Goal: Task Accomplishment & Management: Use online tool/utility

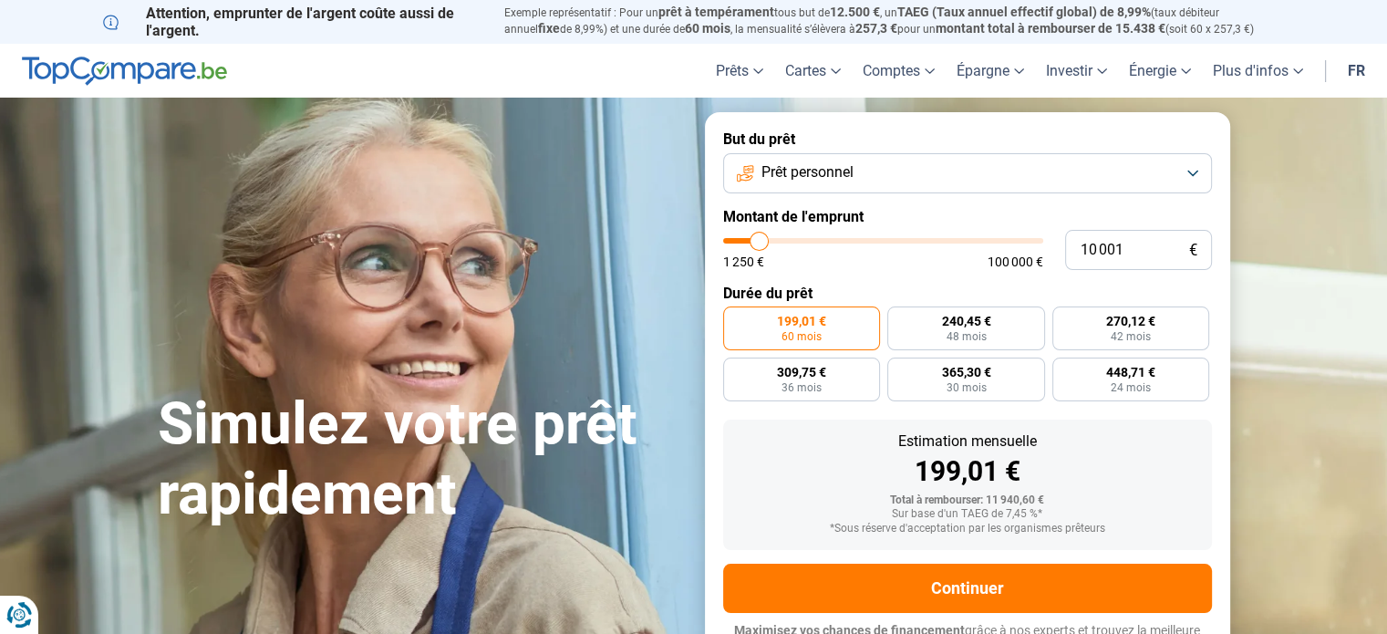
click at [757, 230] on div "10 001 € 1 250 € 100 000 €" at bounding box center [967, 250] width 489 height 40
drag, startPoint x: 757, startPoint y: 229, endPoint x: 775, endPoint y: 230, distance: 18.3
click at [775, 230] on div "10 001 € 1 250 € 100 000 €" at bounding box center [967, 250] width 489 height 40
type input "10 500"
type input "10500"
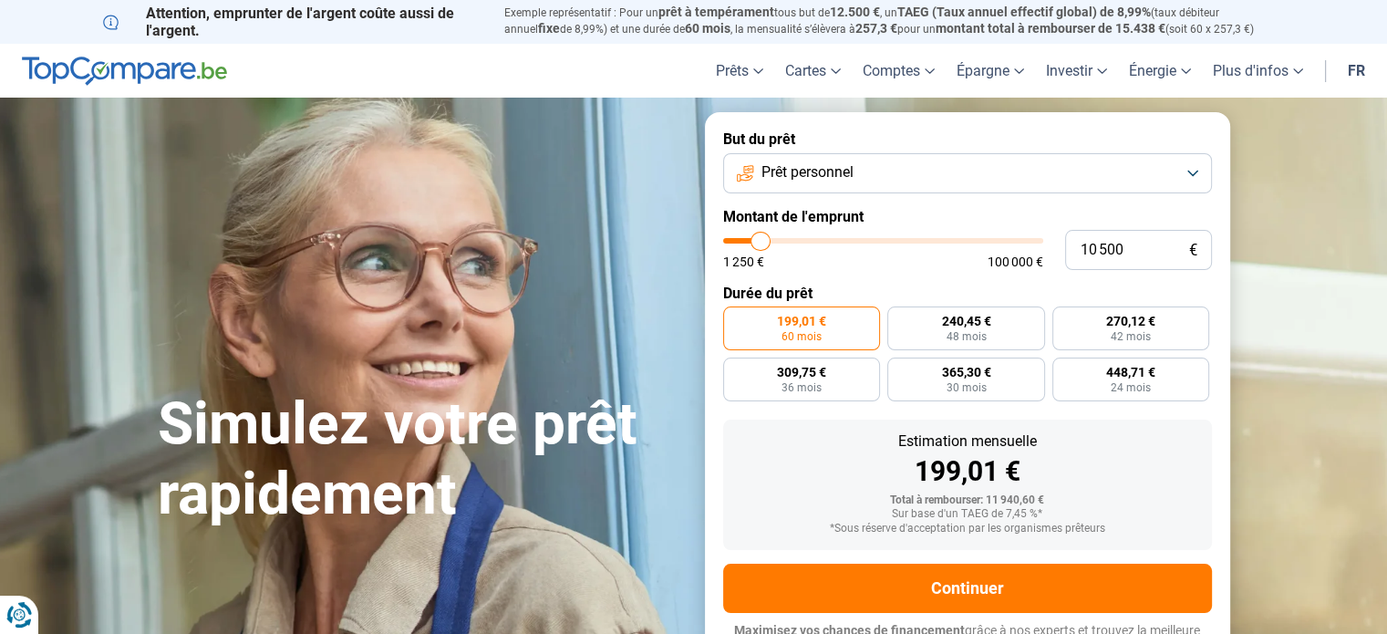
type input "11 750"
type input "11750"
type input "13 500"
type input "13500"
type input "14 250"
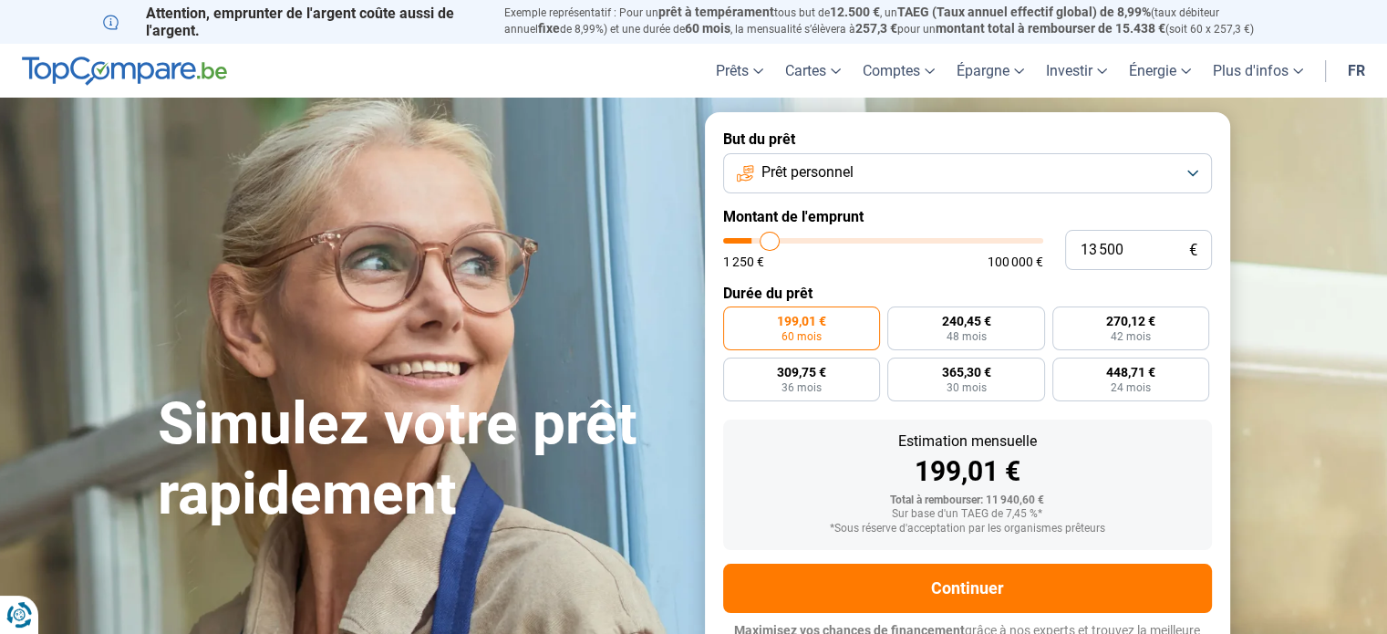
type input "14250"
type input "14 500"
type input "14500"
type input "14 750"
type input "14750"
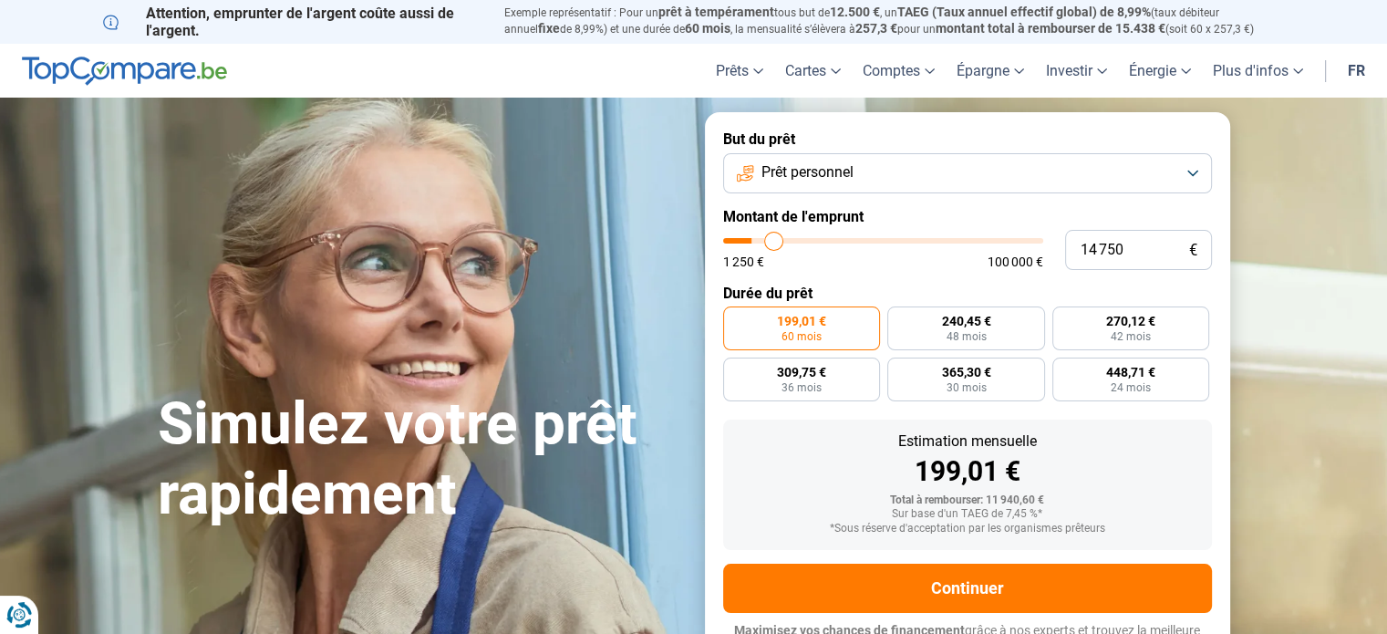
type input "15 250"
type input "15250"
type input "16 000"
type input "16000"
type input "17 250"
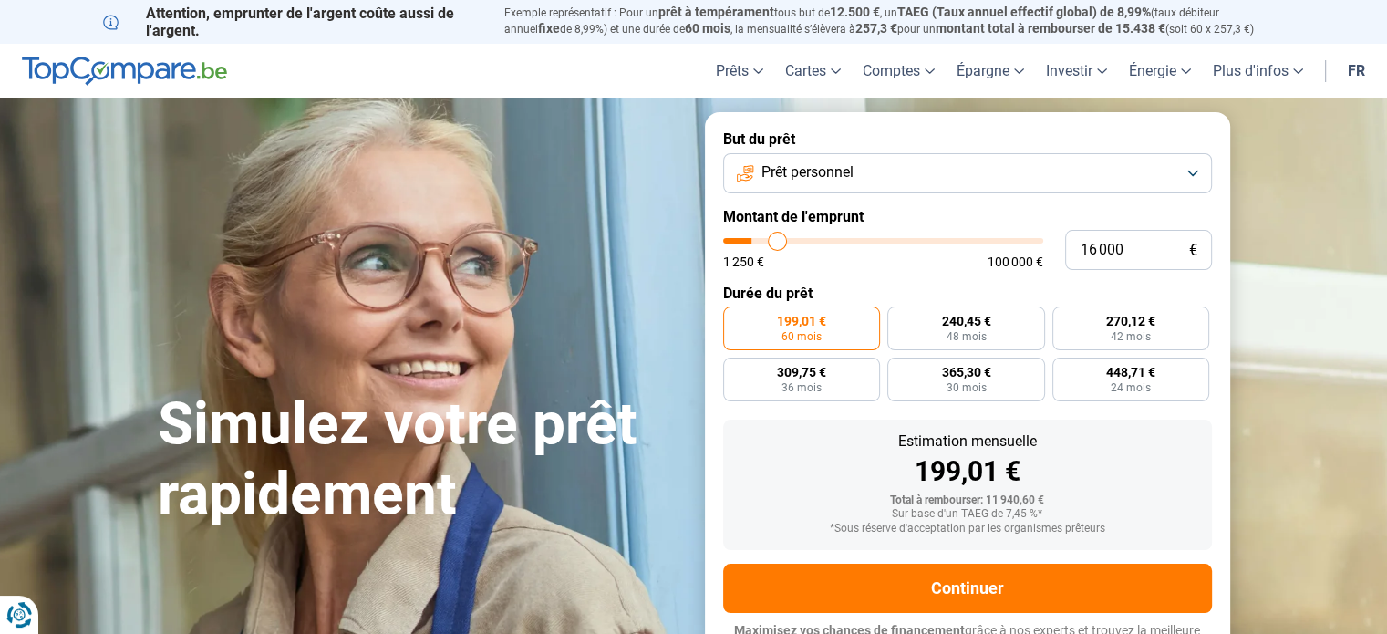
type input "17250"
type input "18 750"
type input "18750"
type input "19 750"
type input "19750"
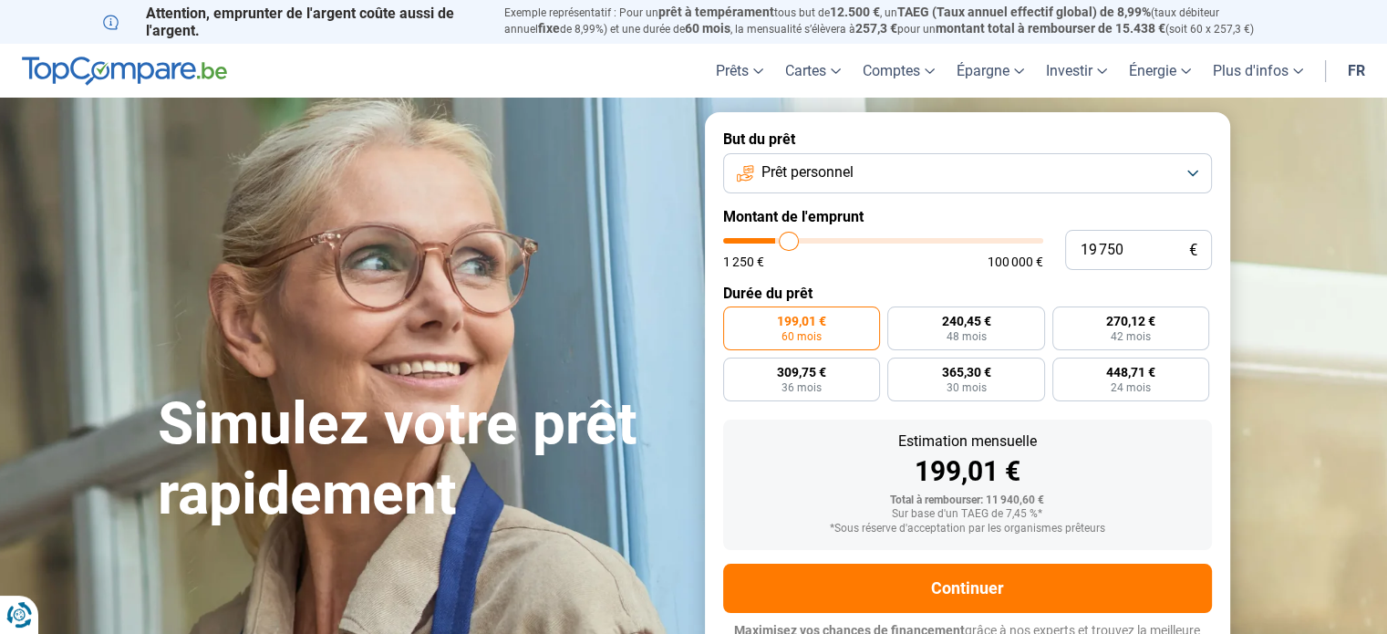
type input "20 500"
type input "20500"
type input "21 250"
type input "21250"
type input "21 500"
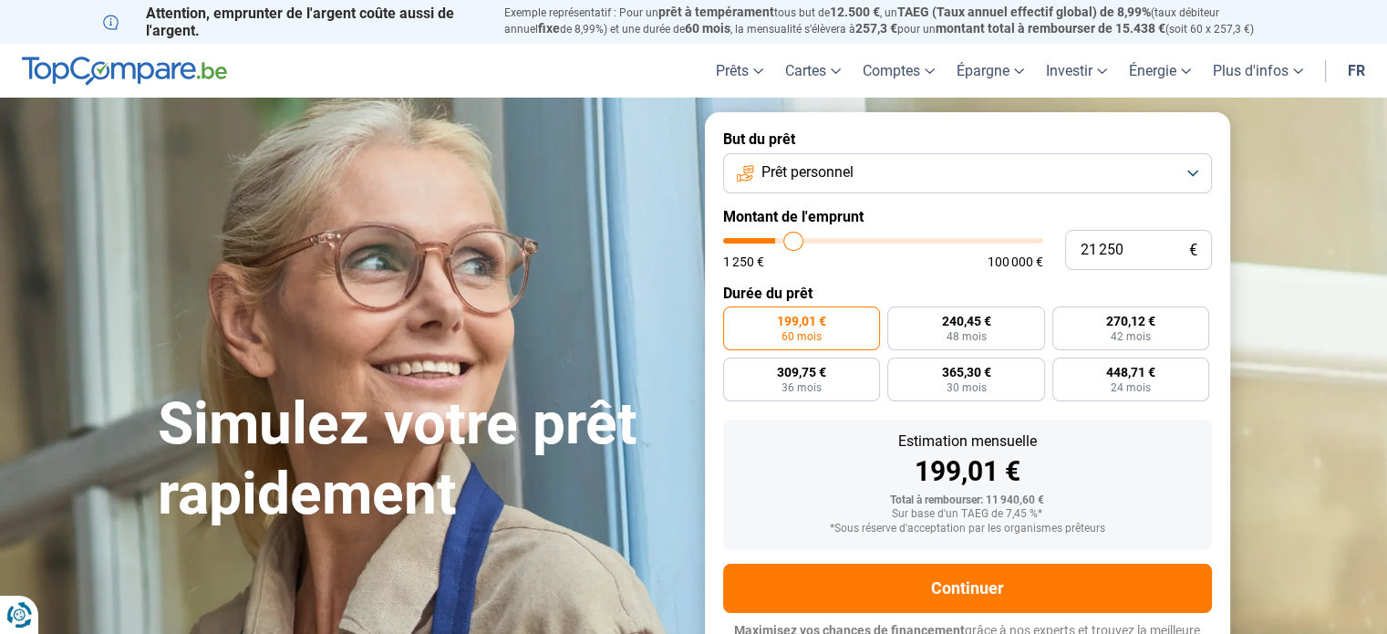
type input "21500"
type input "21 750"
type input "21750"
type input "22 000"
type input "22000"
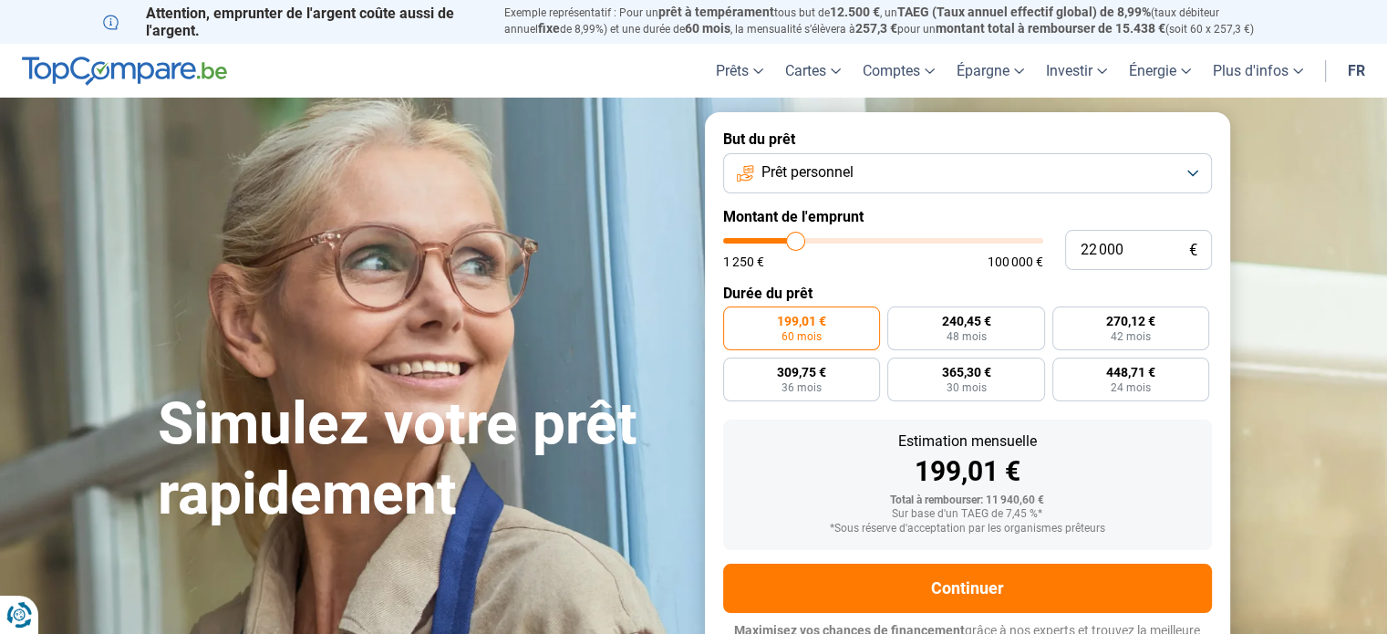
type input "22 250"
type input "22250"
type input "22 500"
type input "22500"
type input "23 000"
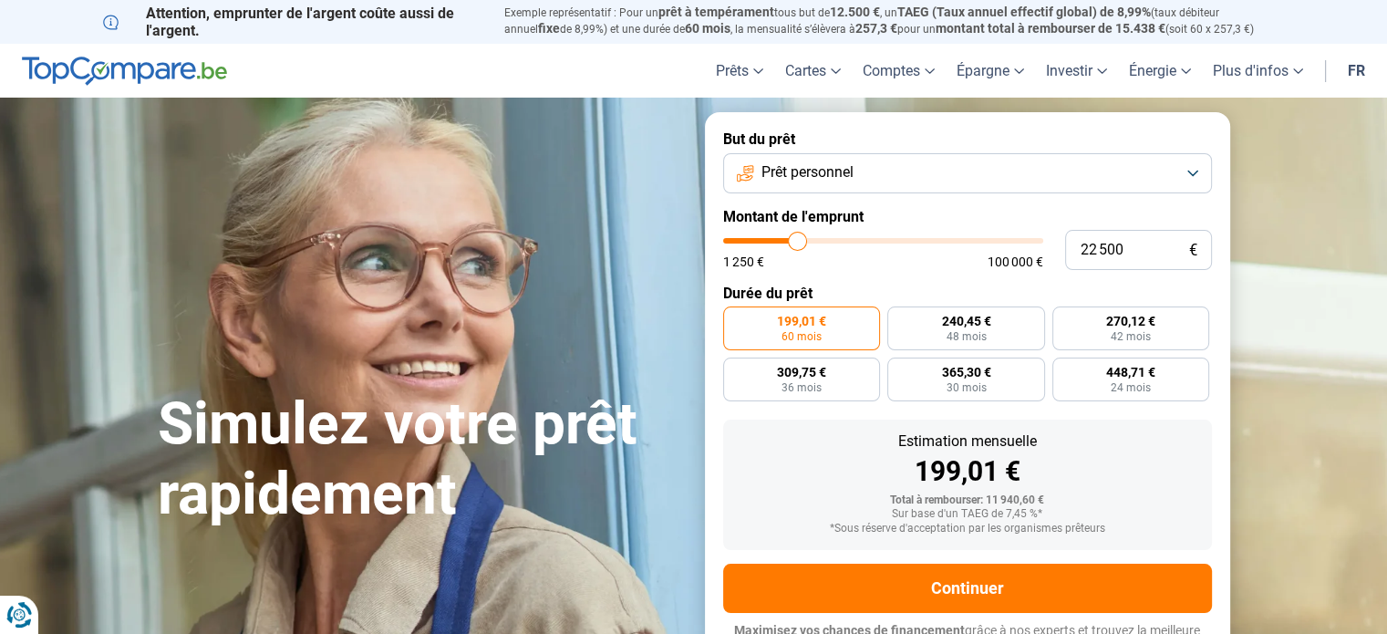
type input "23000"
type input "23 250"
type input "23250"
type input "23 500"
type input "23500"
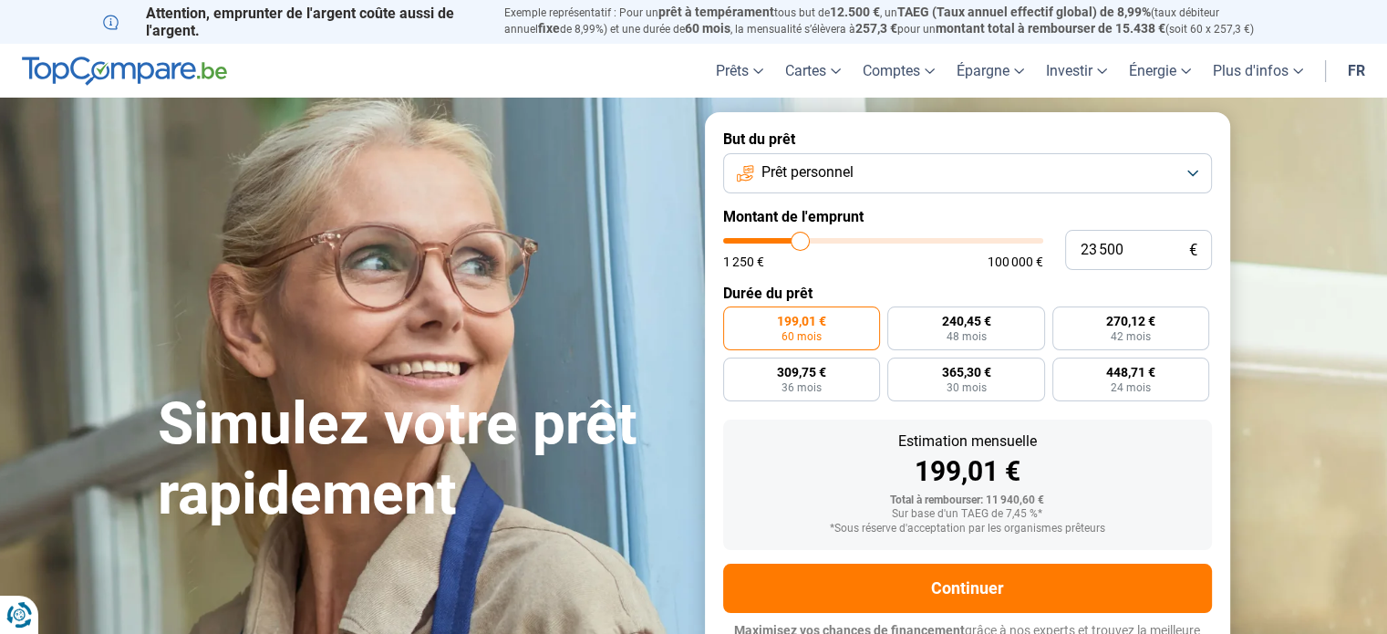
type input "23 750"
type input "23750"
type input "23 500"
type input "23500"
type input "23 250"
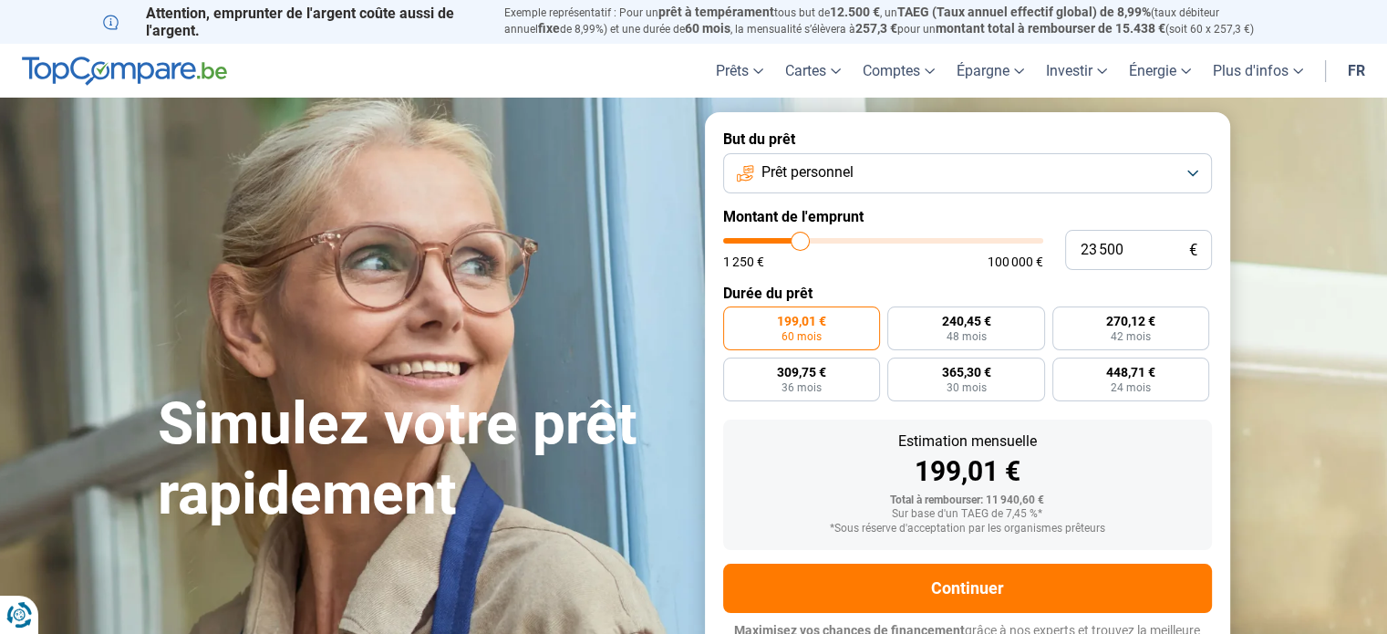
type input "23250"
type input "23 000"
type input "23000"
type input "22 750"
type input "22750"
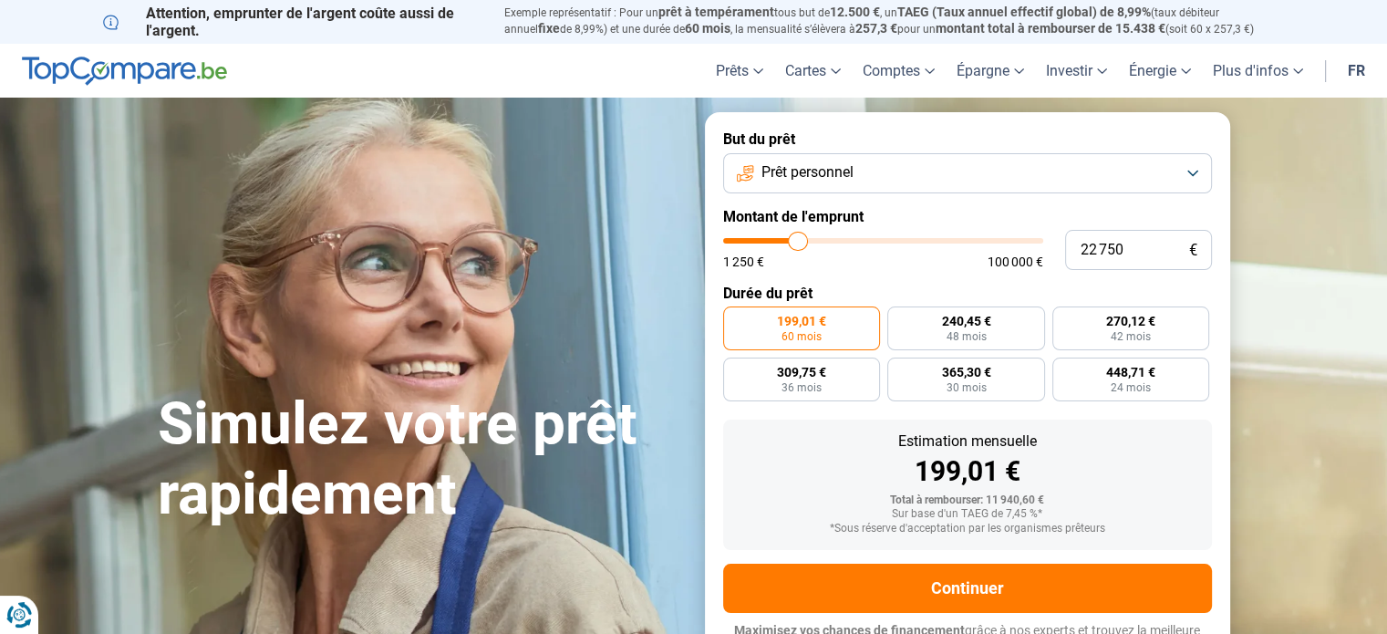
type input "22 500"
type input "22500"
type input "22 250"
type input "22250"
type input "21 000"
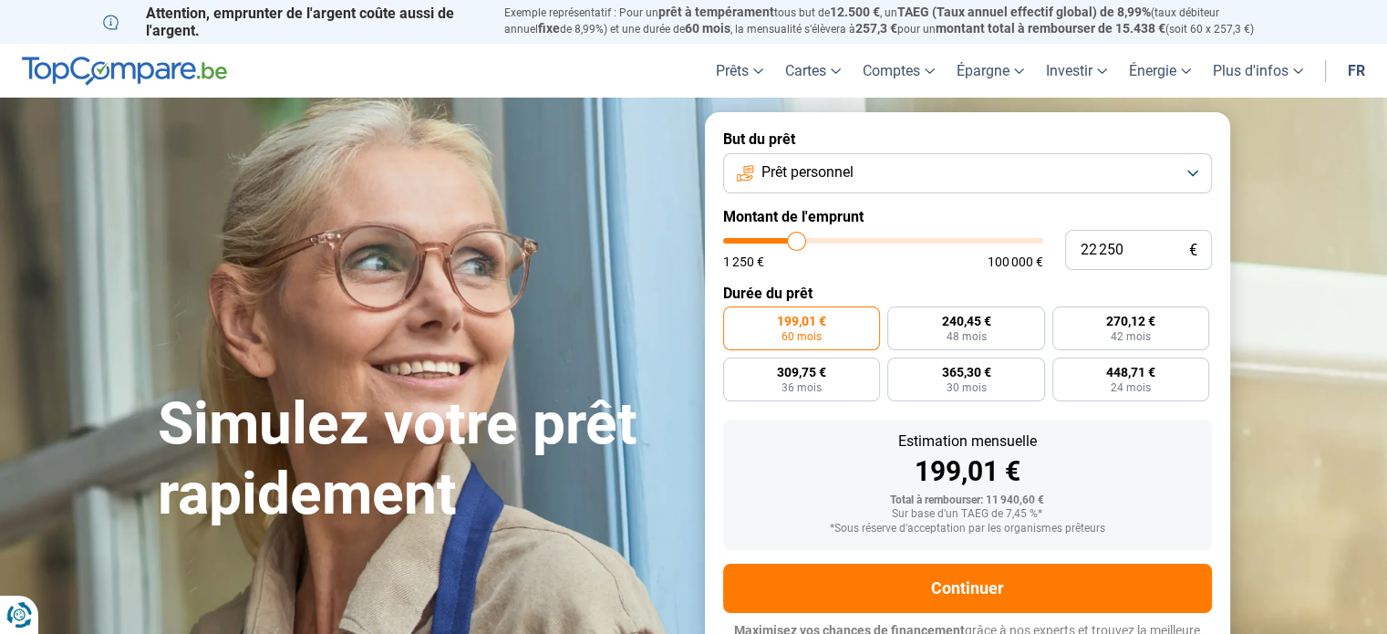
type input "21000"
type input "19 500"
type input "19500"
type input "18 250"
type input "18250"
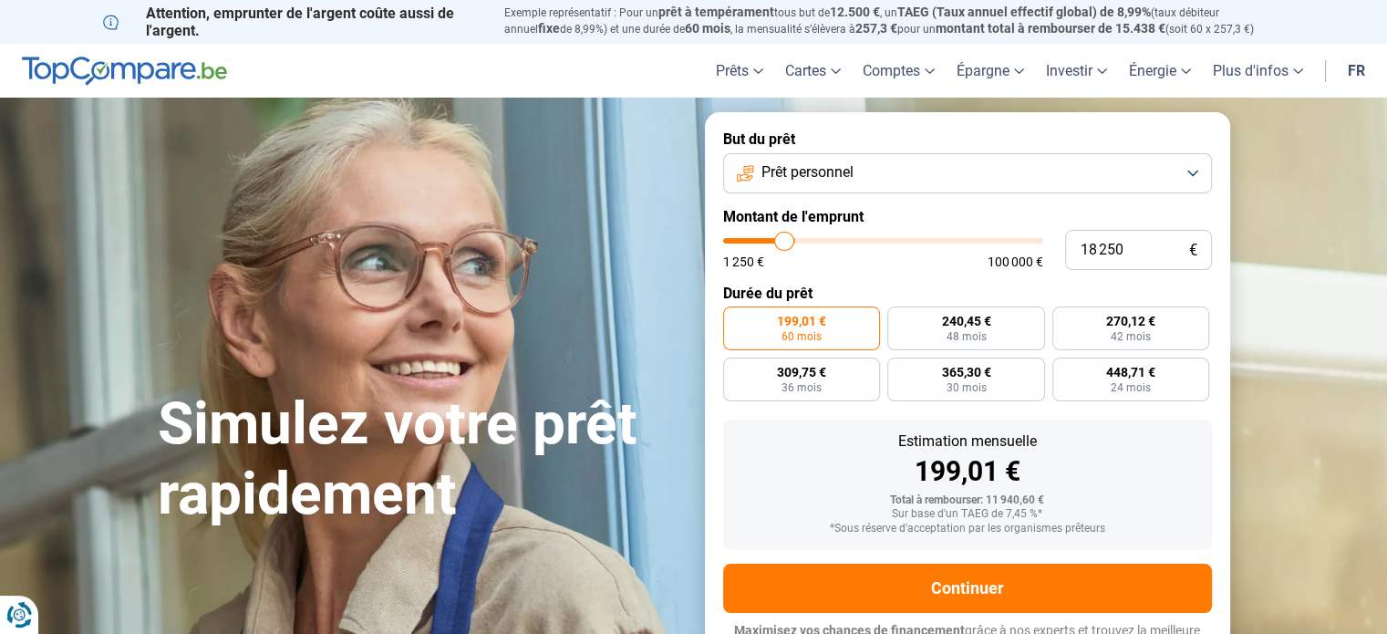
type input "16 750"
type input "16750"
type input "14 750"
type input "14750"
type input "13 750"
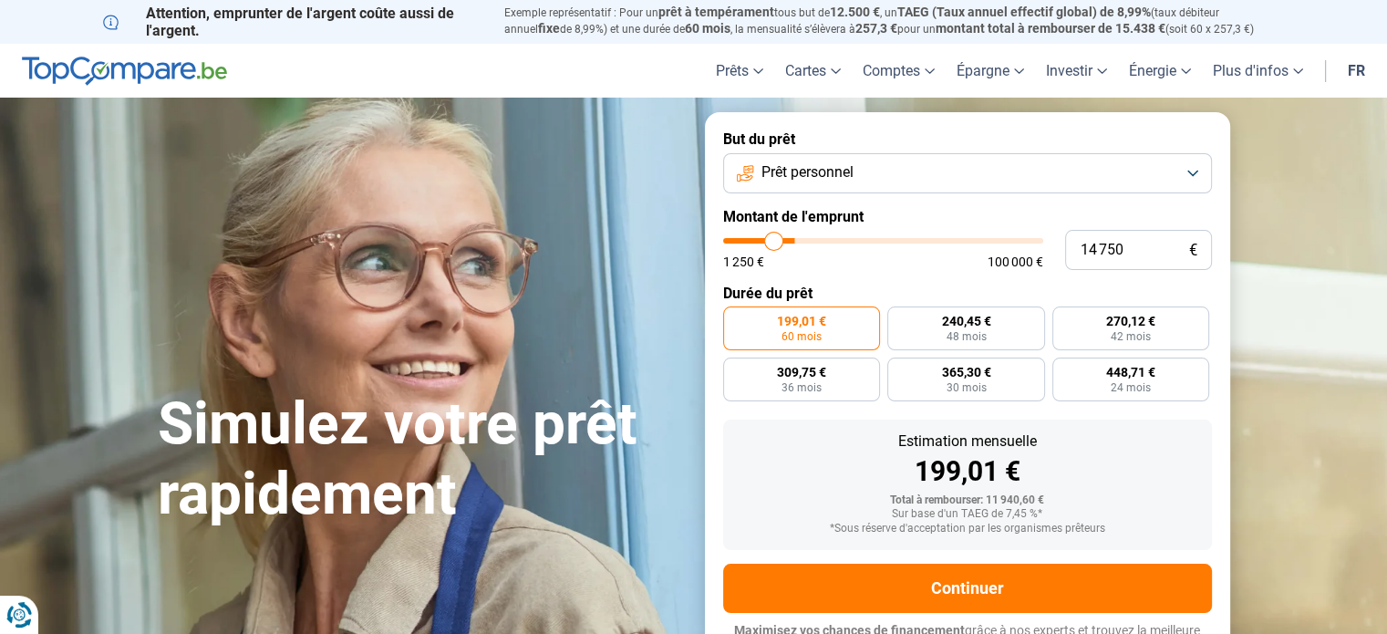
type input "13750"
type input "13 000"
type input "13000"
type input "12 500"
type input "12500"
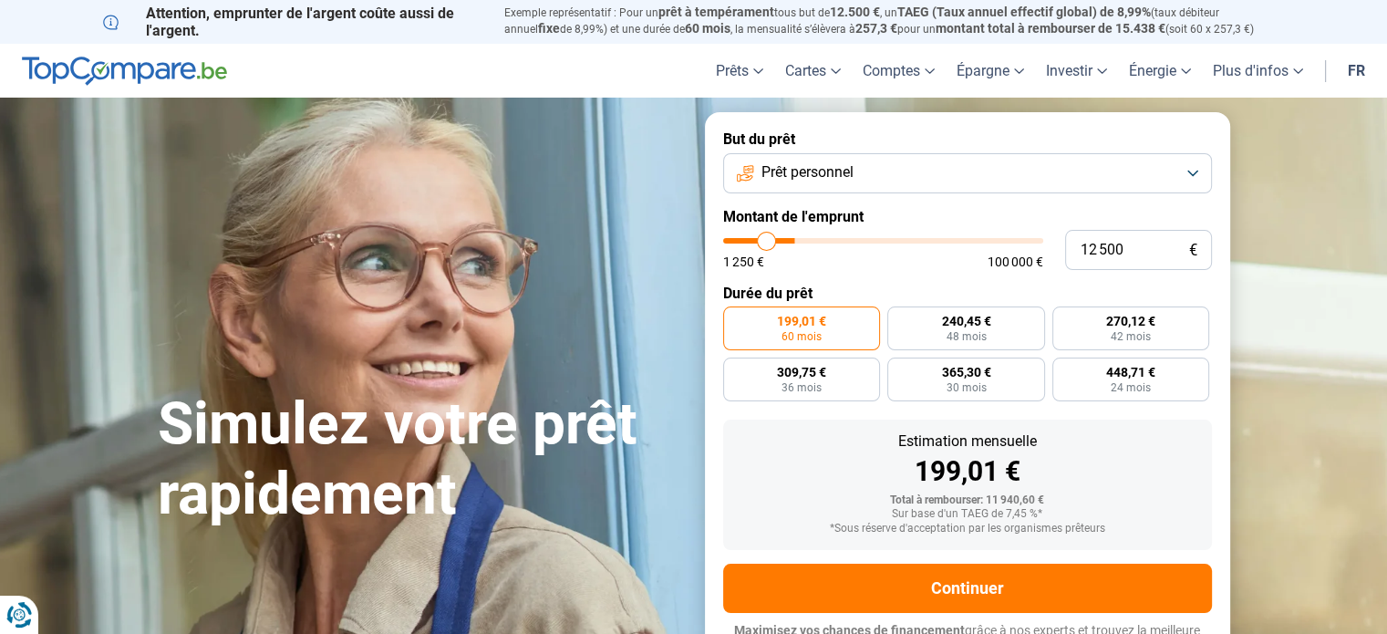
type input "12 250"
type input "12250"
type input "12 000"
type input "12000"
type input "11 750"
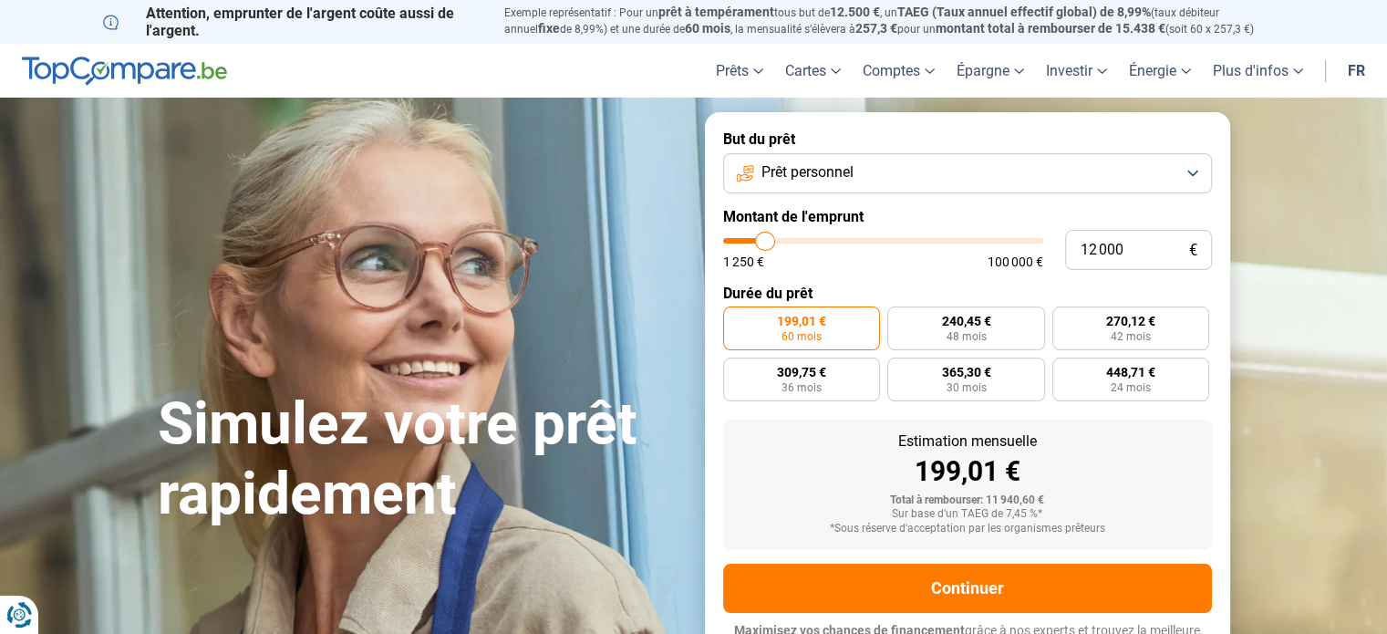
type input "11750"
type input "11 250"
type input "11250"
type input "10 500"
type input "10500"
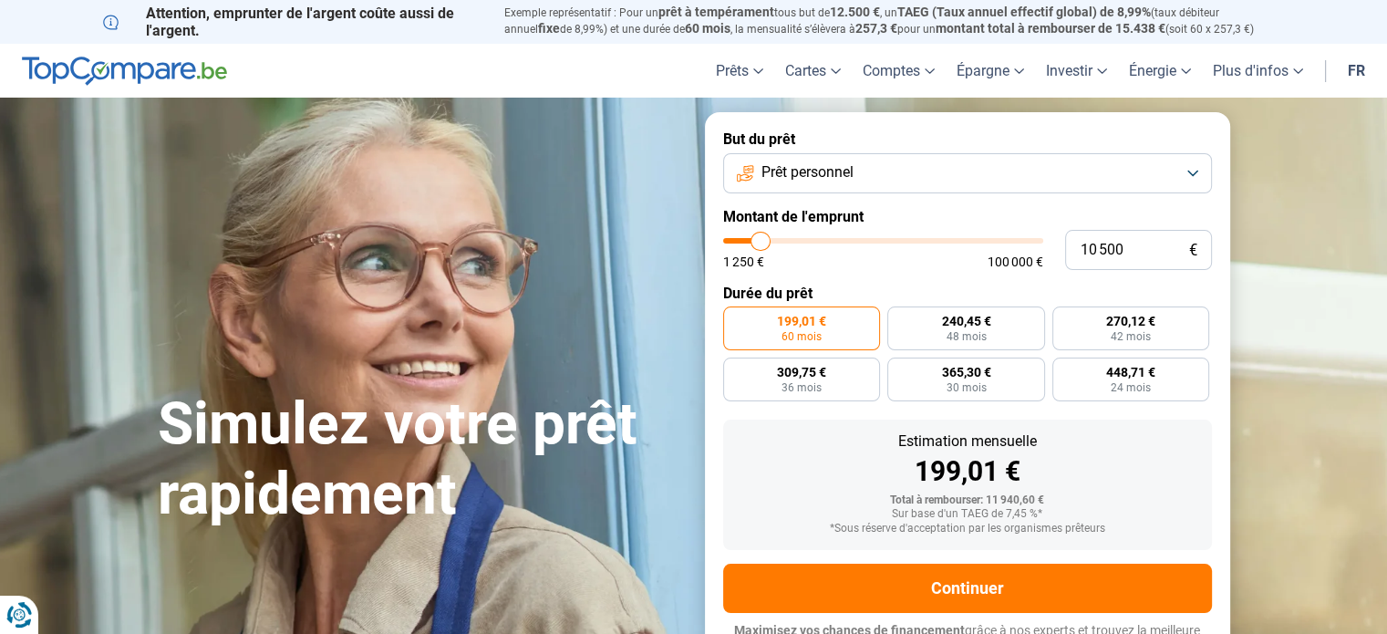
type input "10 000"
type input "10000"
type input "9 750"
type input "9750"
type input "9 500"
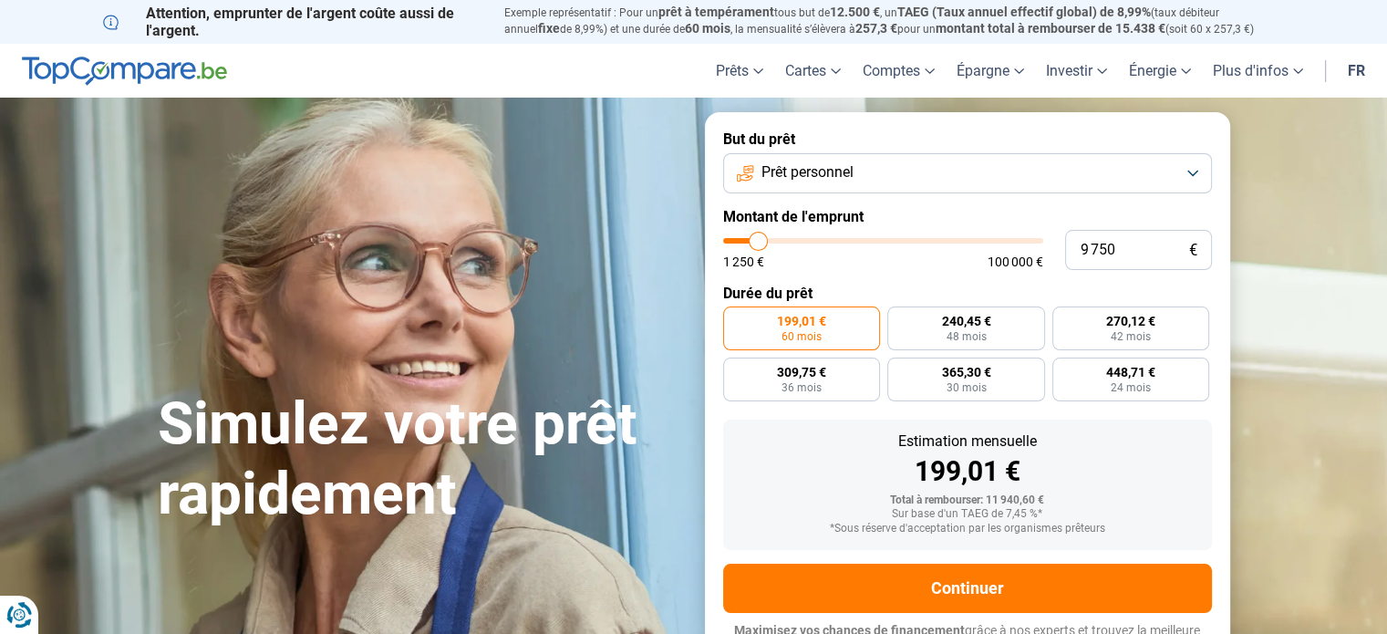
type input "9500"
type input "9 250"
type input "9250"
type input "9 000"
type input "9000"
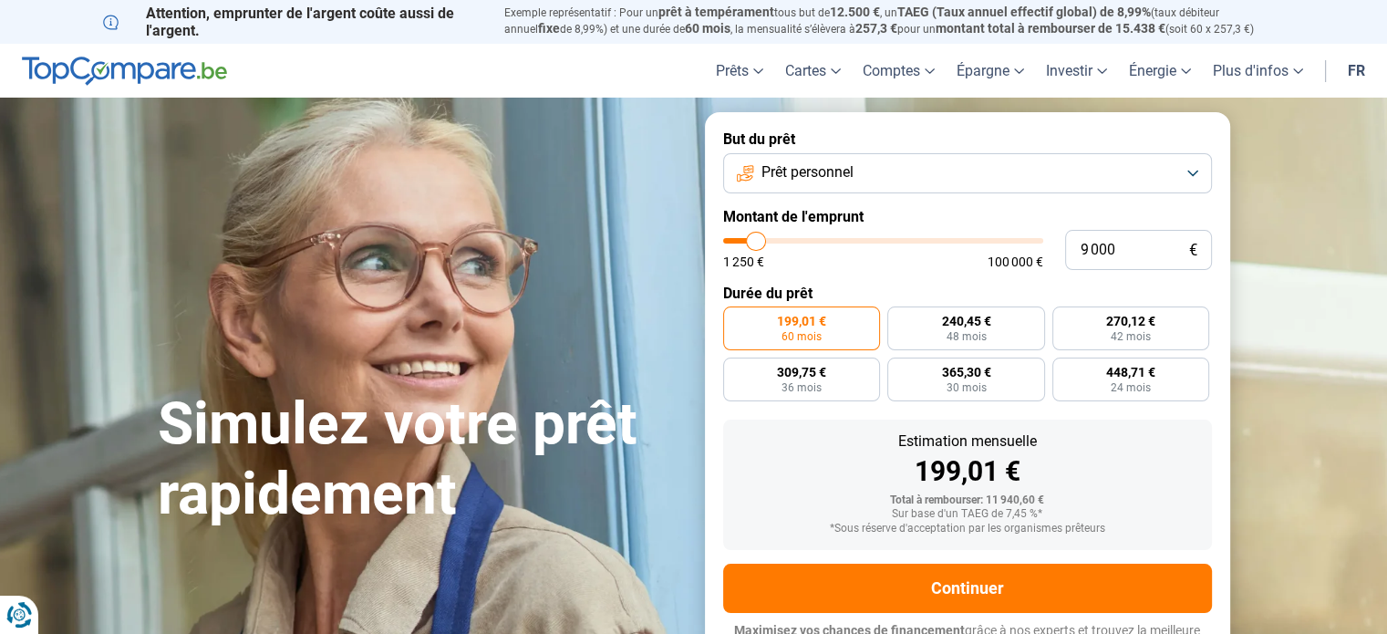
type input "8 750"
type input "8750"
type input "8 500"
type input "8500"
type input "8 000"
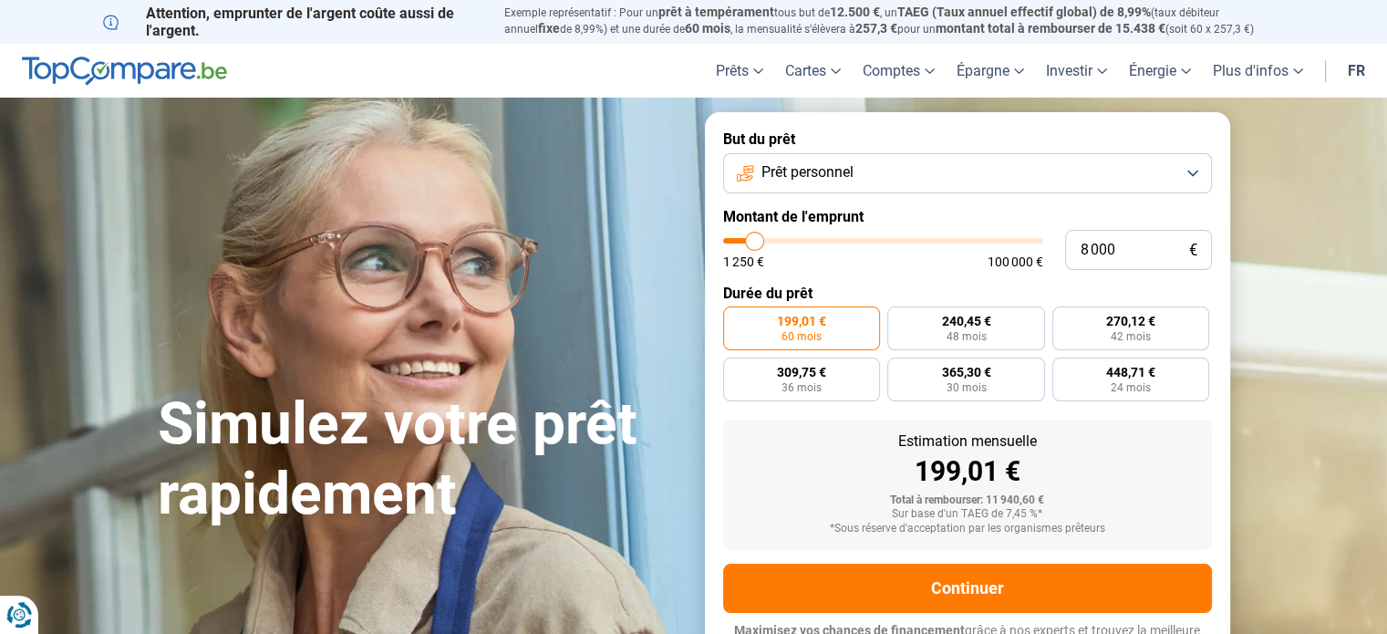
type input "8000"
type input "7 750"
type input "7750"
type input "7 500"
type input "7500"
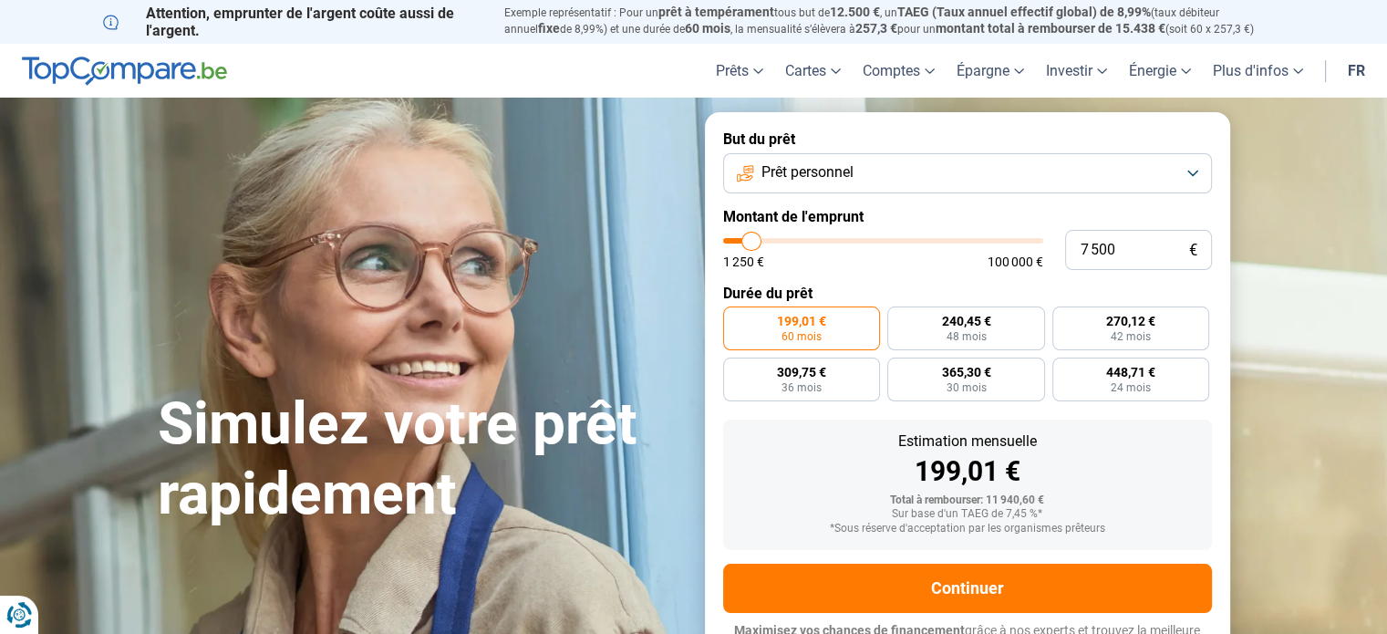
type input "7 750"
type input "7750"
type input "8 250"
type input "8250"
type input "8 500"
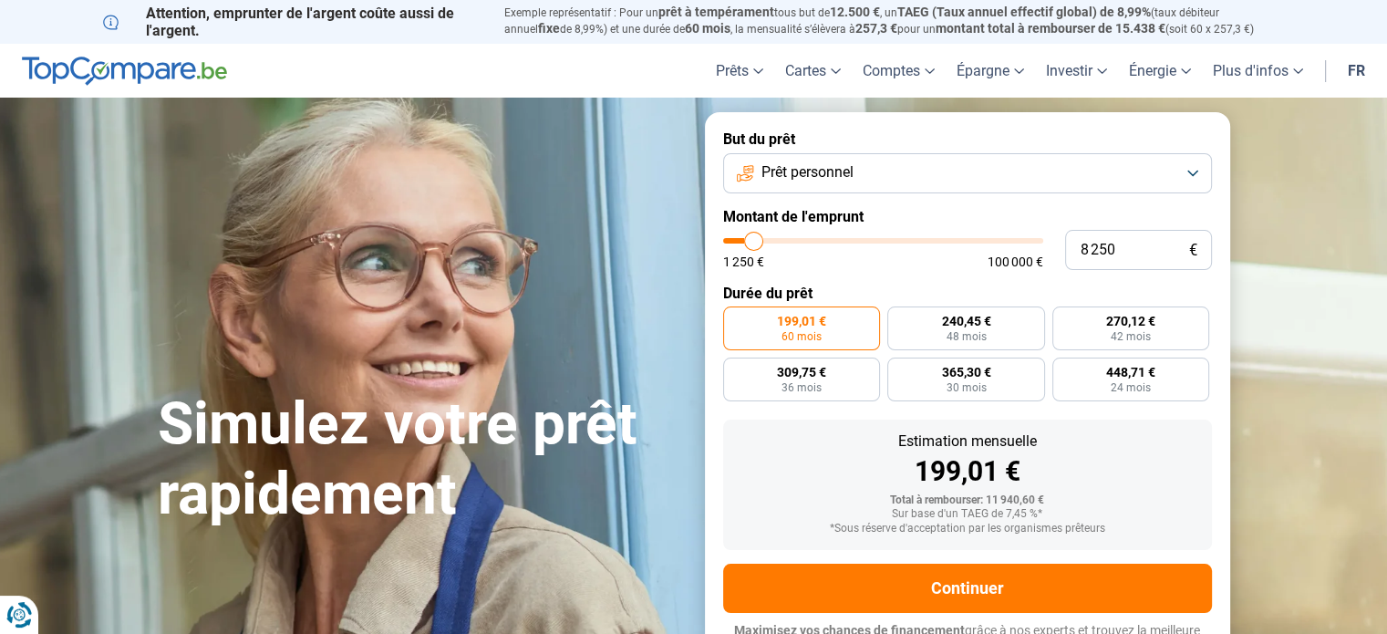
type input "8500"
type input "8 750"
type input "8750"
type input "9 250"
type input "9250"
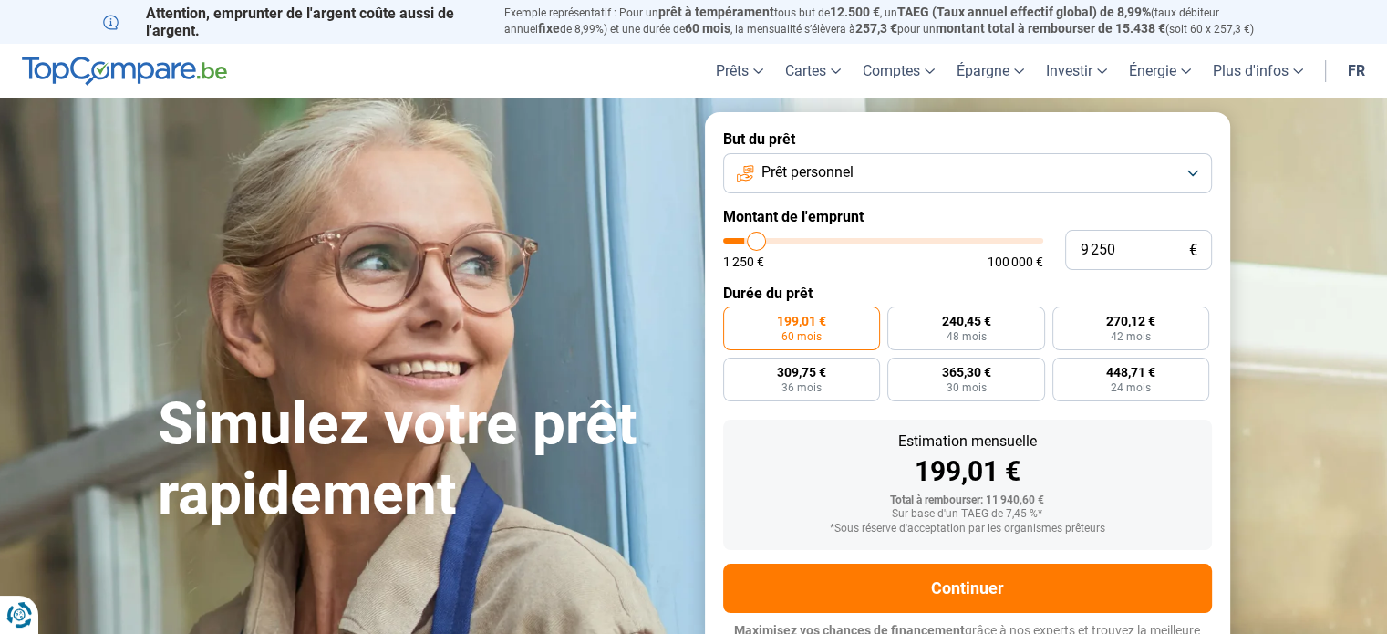
type input "9 500"
type input "9500"
type input "9 750"
type input "9750"
type input "10 000"
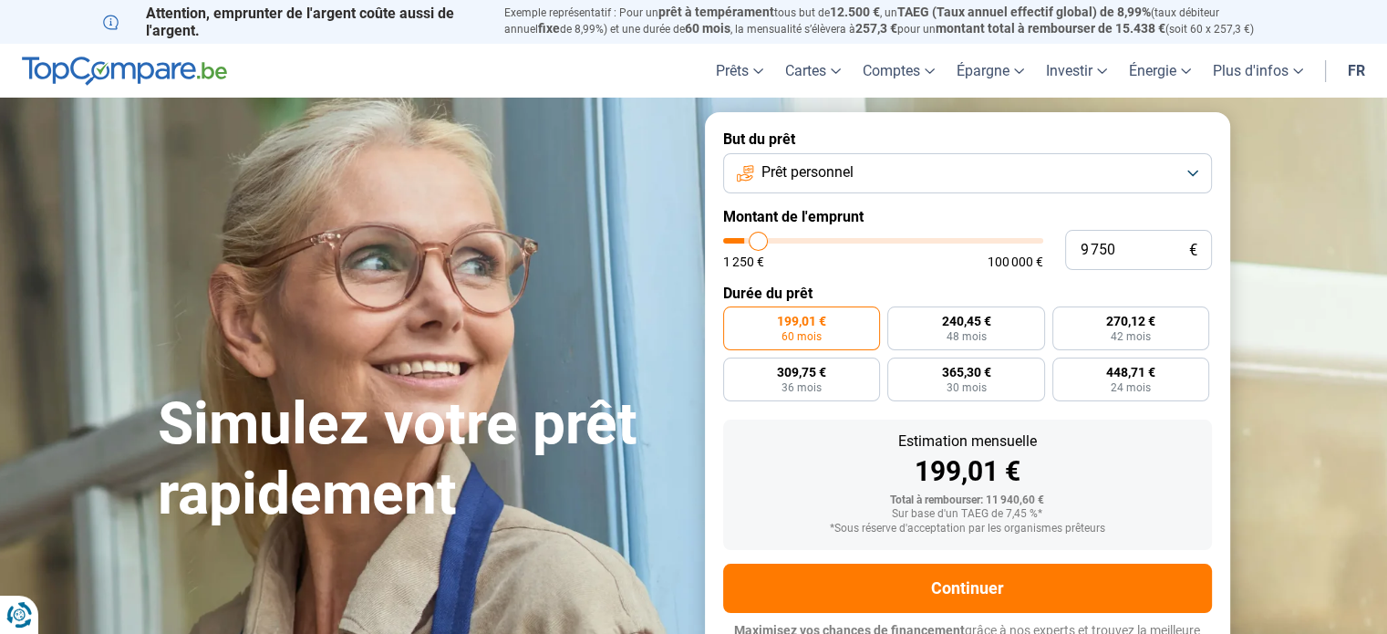
type input "10000"
drag, startPoint x: 757, startPoint y: 246, endPoint x: 759, endPoint y: 265, distance: 19.2
click at [759, 243] on input "range" at bounding box center [883, 240] width 320 height 5
radio input "true"
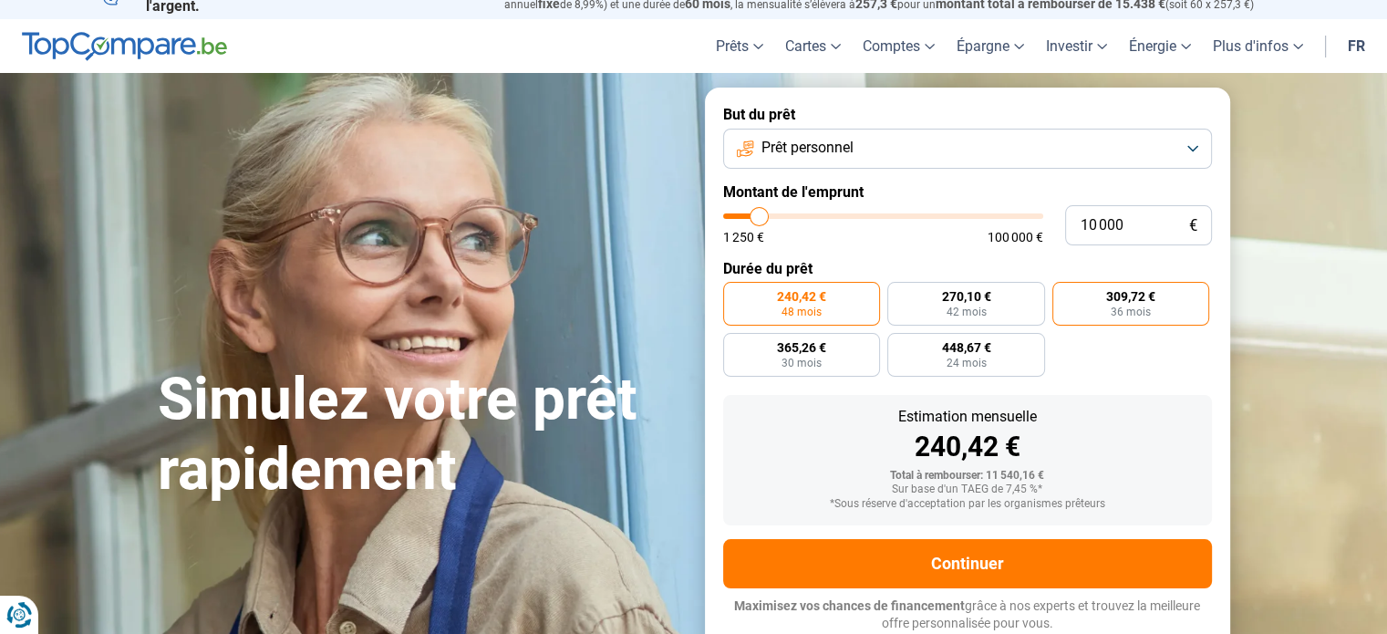
click at [1099, 305] on label "309,72 € 36 mois" at bounding box center [1131, 304] width 158 height 44
click at [1064, 294] on input "309,72 € 36 mois" at bounding box center [1058, 288] width 12 height 12
radio input "true"
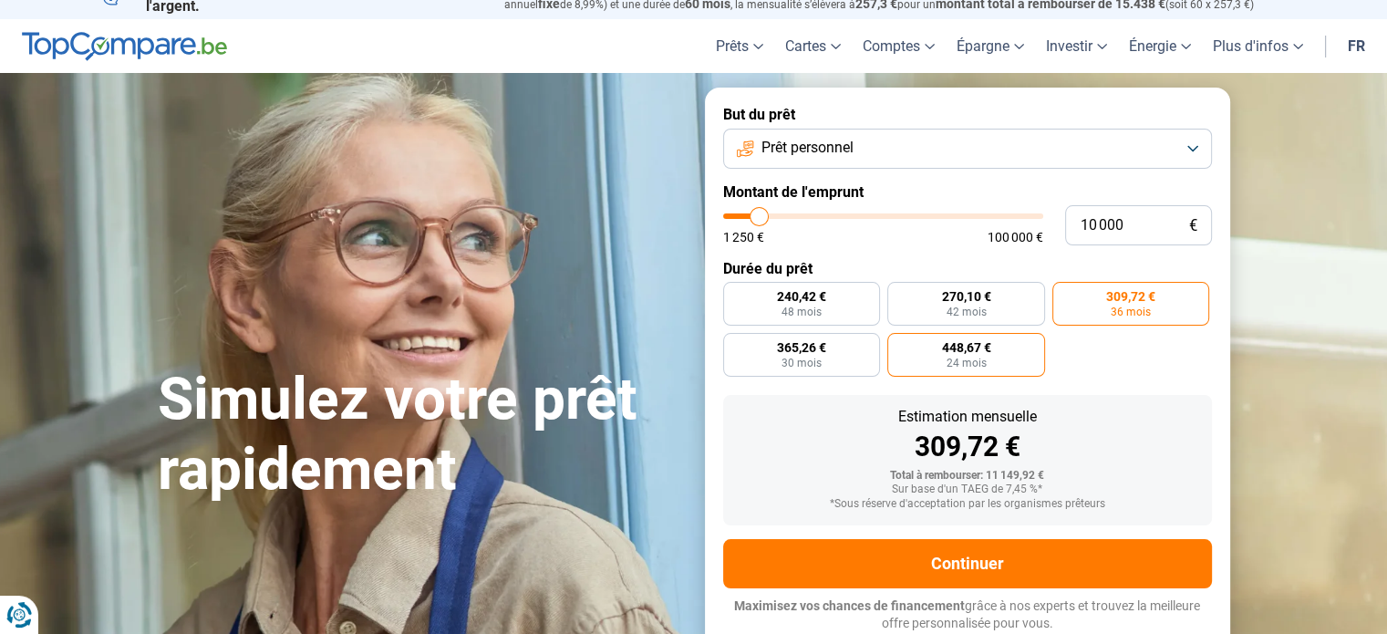
click at [949, 336] on label "448,67 € 24 mois" at bounding box center [966, 355] width 158 height 44
click at [899, 336] on input "448,67 € 24 mois" at bounding box center [893, 339] width 12 height 12
radio input "true"
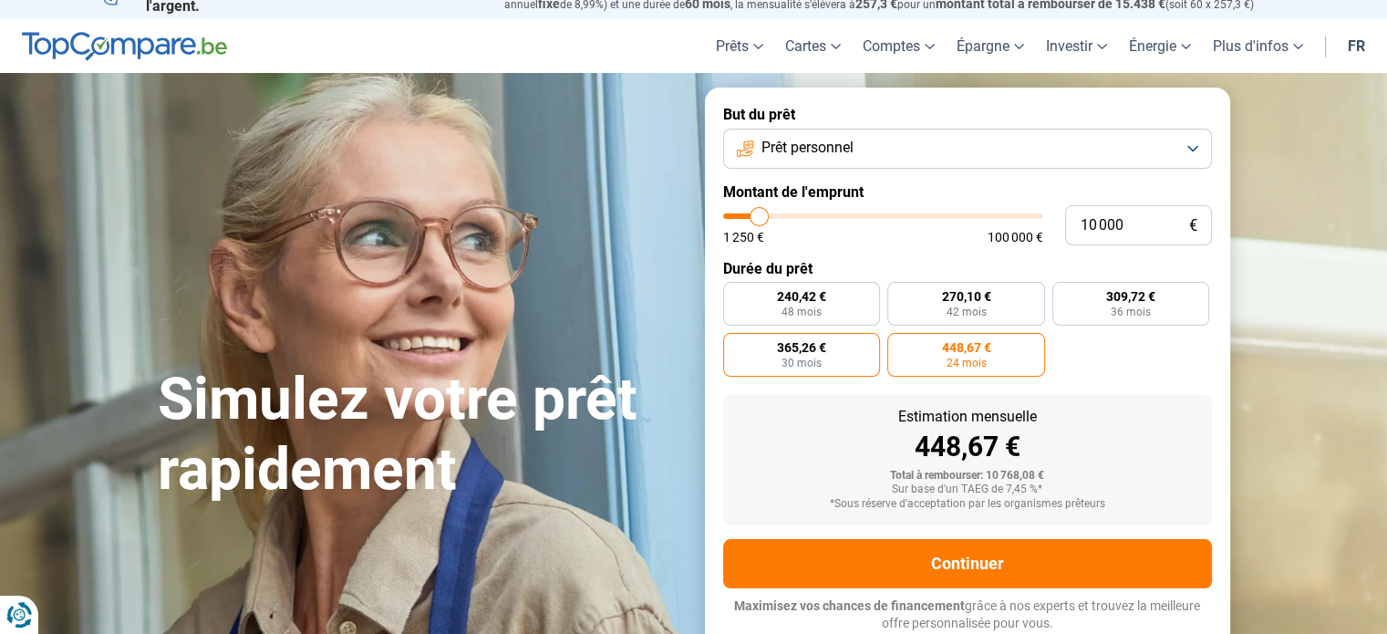
click at [835, 357] on label "365,26 € 30 mois" at bounding box center [802, 355] width 158 height 44
click at [735, 345] on input "365,26 € 30 mois" at bounding box center [729, 339] width 12 height 12
radio input "true"
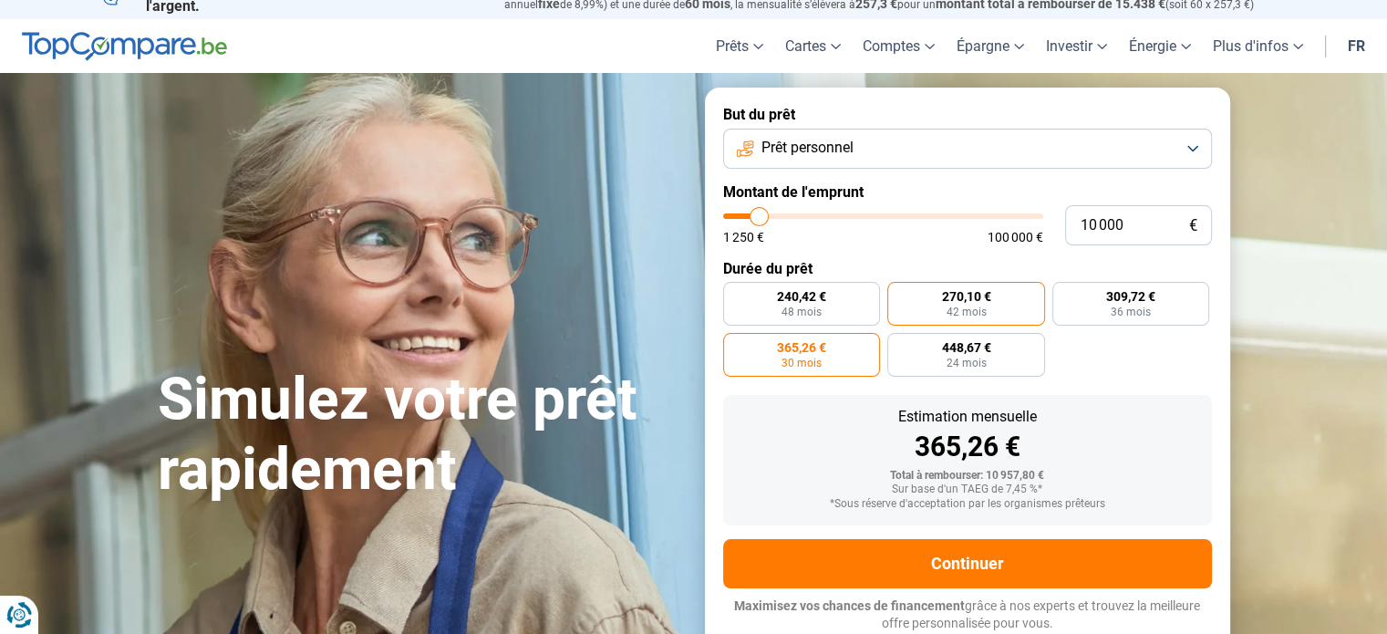
click at [966, 295] on span "270,10 €" at bounding box center [965, 296] width 49 height 13
click at [899, 294] on input "270,10 € 42 mois" at bounding box center [893, 288] width 12 height 12
radio input "true"
click at [965, 364] on span "24 mois" at bounding box center [966, 362] width 40 height 11
click at [899, 345] on input "448,67 € 24 mois" at bounding box center [893, 339] width 12 height 12
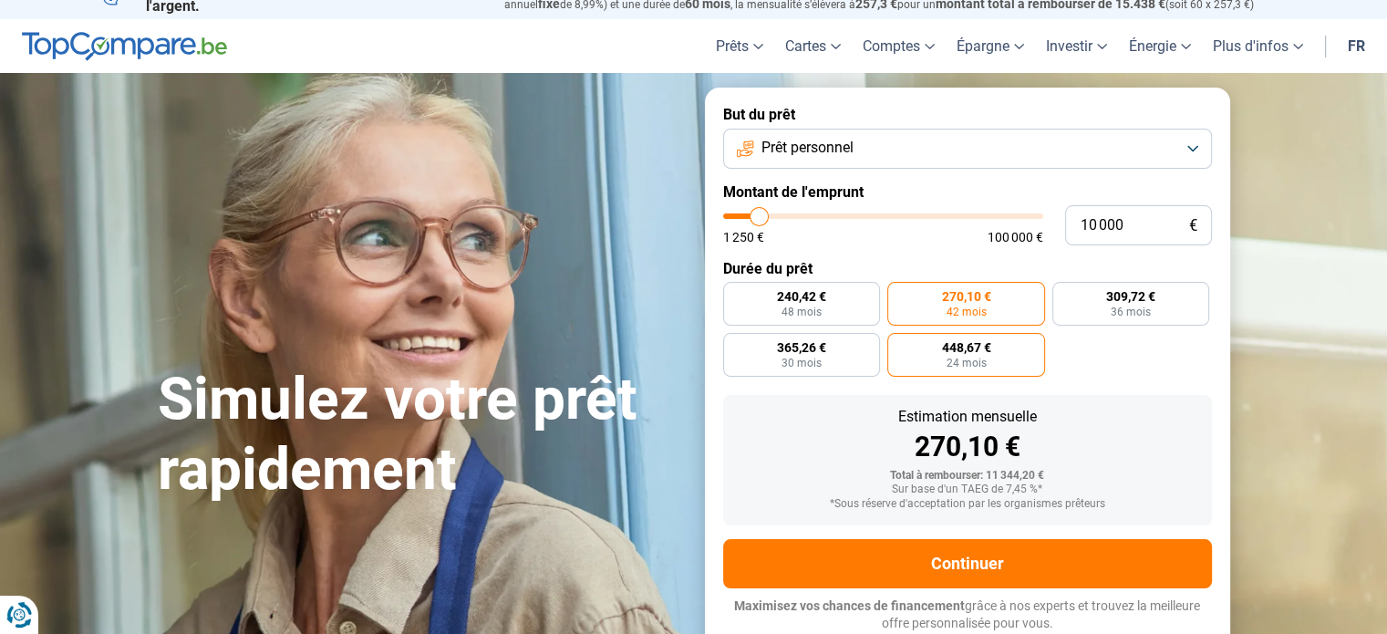
radio input "true"
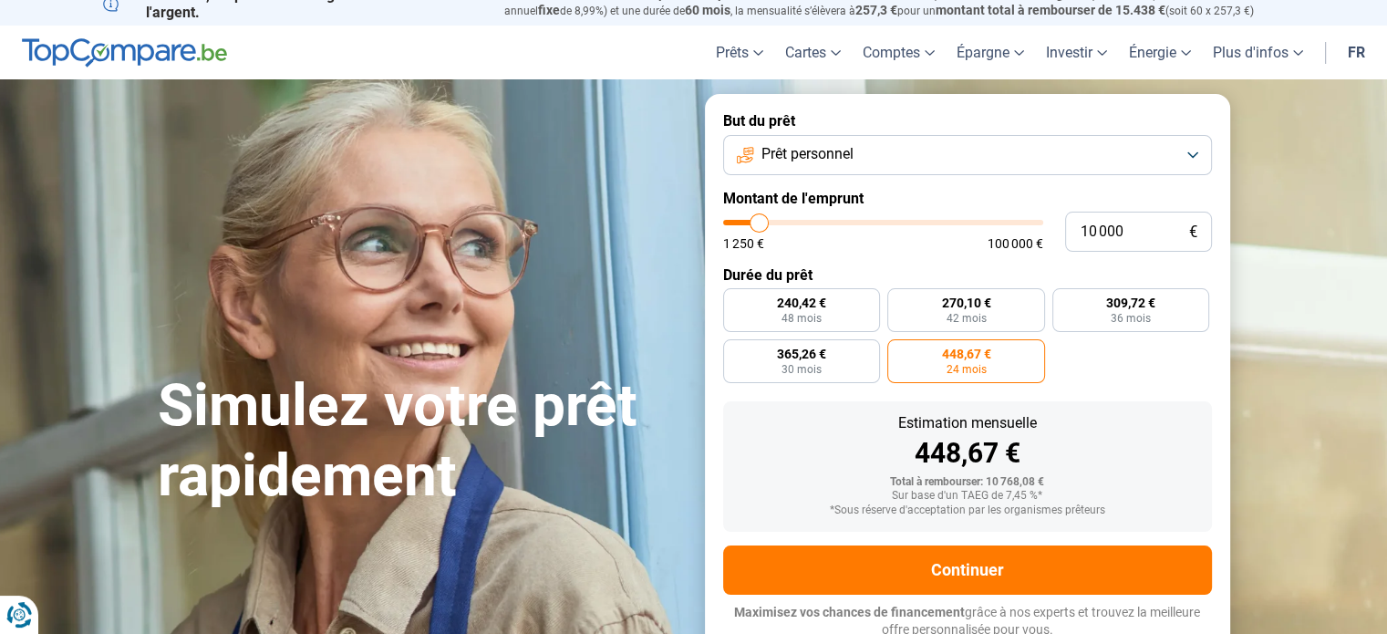
scroll to position [0, 0]
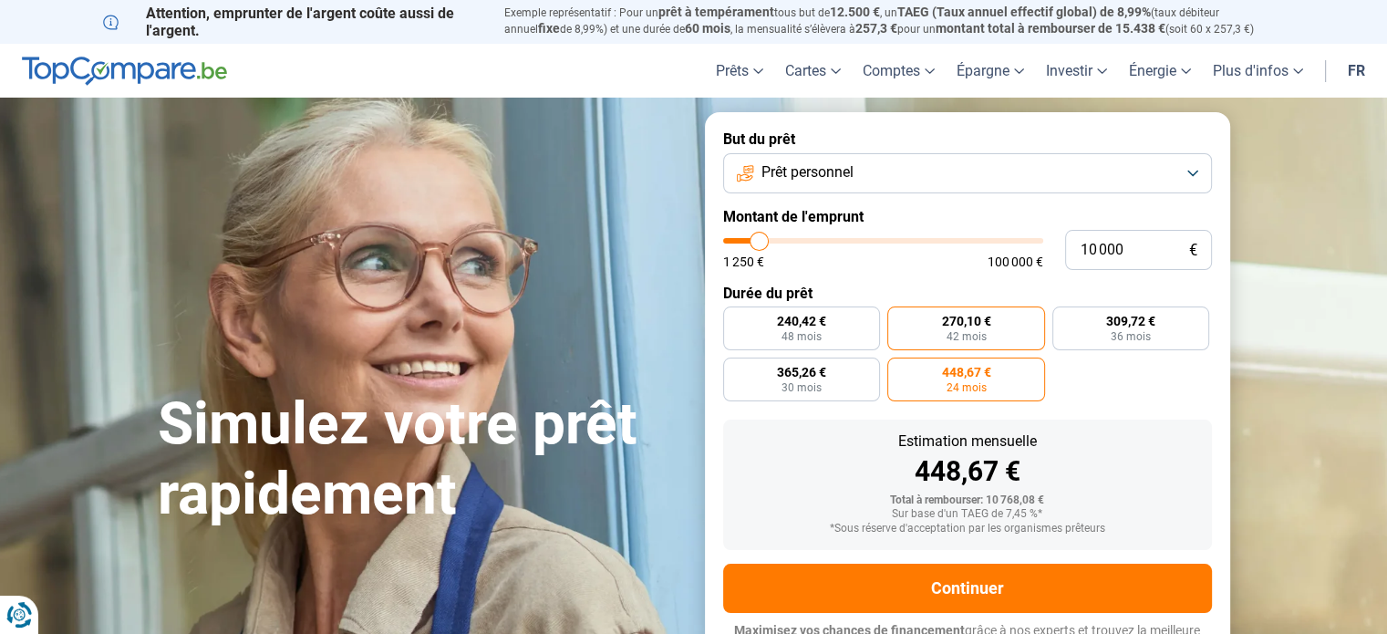
click at [951, 318] on span "270,10 €" at bounding box center [965, 321] width 49 height 13
click at [899, 318] on input "270,10 € 42 mois" at bounding box center [893, 312] width 12 height 12
radio input "true"
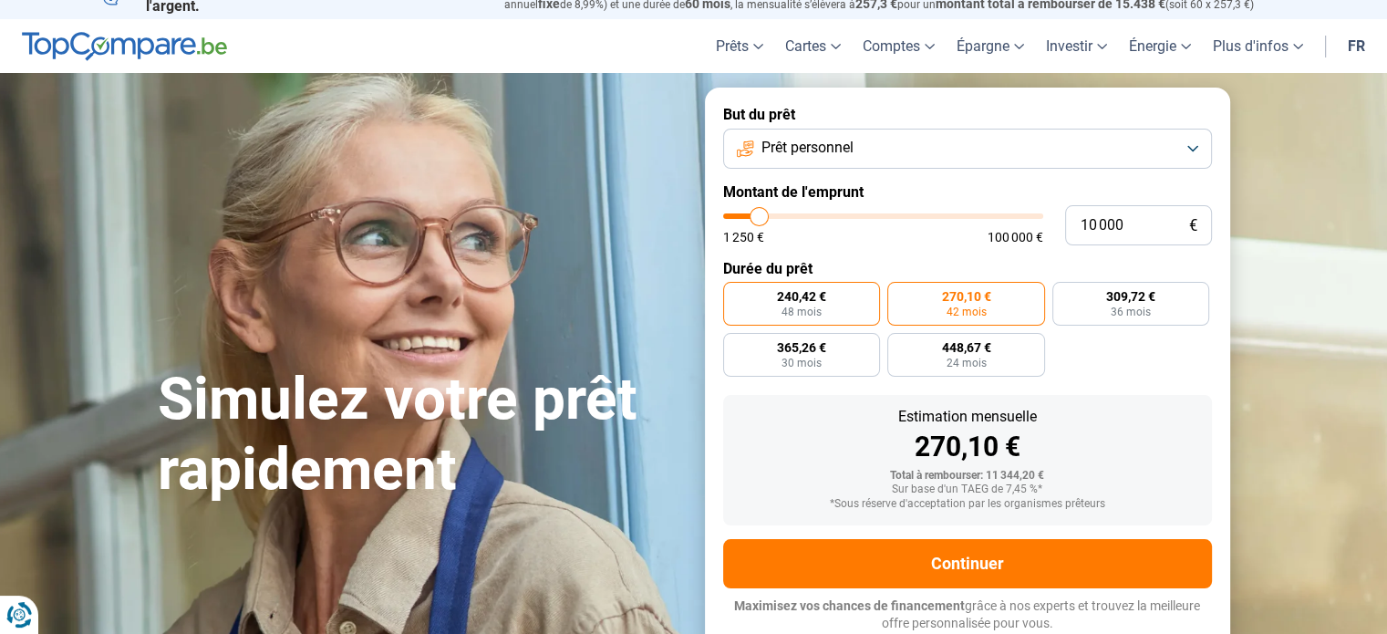
click at [805, 306] on span "48 mois" at bounding box center [801, 311] width 40 height 11
click at [735, 294] on input "240,42 € 48 mois" at bounding box center [729, 288] width 12 height 12
radio input "true"
click at [809, 360] on span "30 mois" at bounding box center [801, 362] width 40 height 11
click at [735, 345] on input "365,26 € 30 mois" at bounding box center [729, 339] width 12 height 12
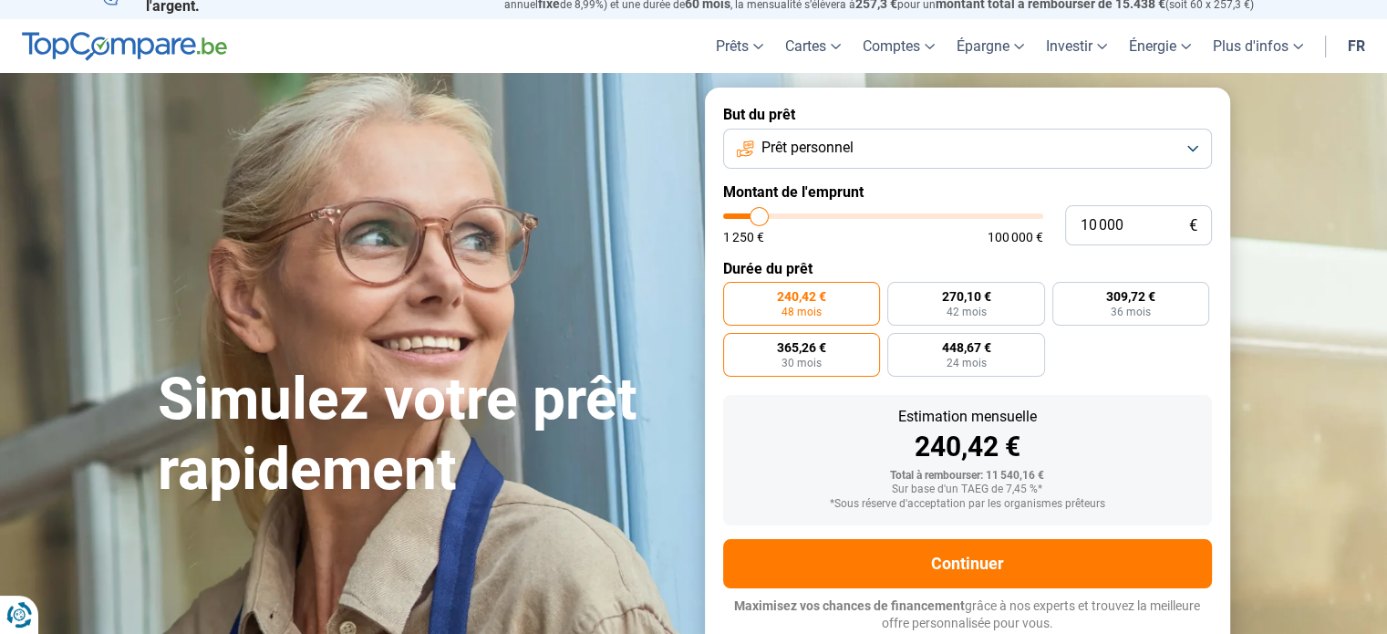
radio input "true"
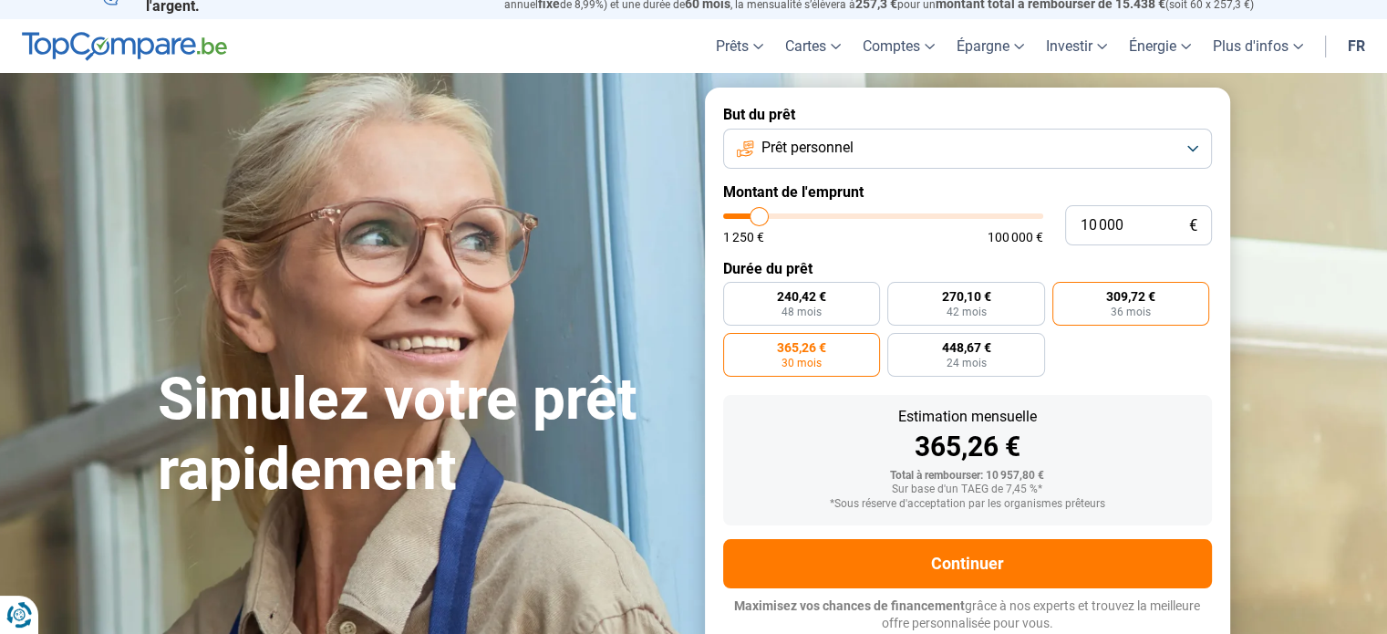
click at [1149, 295] on span "309,72 €" at bounding box center [1130, 296] width 49 height 13
click at [1064, 294] on input "309,72 € 36 mois" at bounding box center [1058, 288] width 12 height 12
radio input "true"
click at [954, 306] on span "42 mois" at bounding box center [966, 311] width 40 height 11
click at [899, 294] on input "270,10 € 42 mois" at bounding box center [893, 288] width 12 height 12
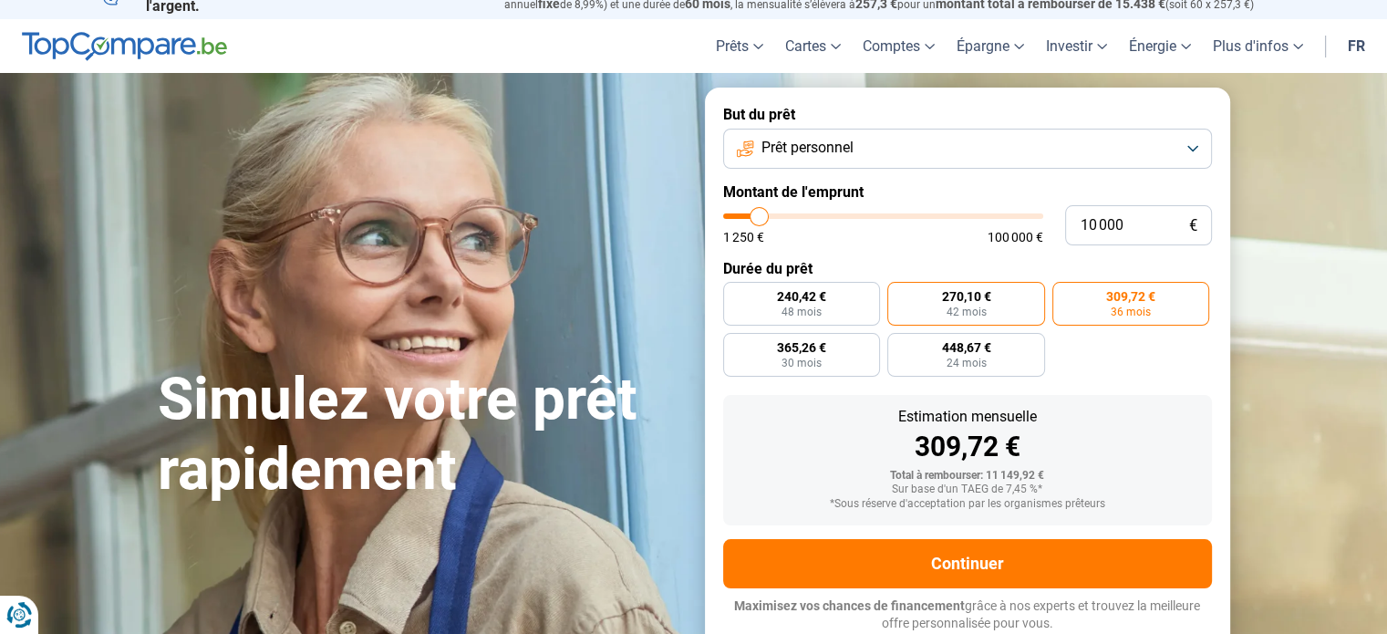
radio input "true"
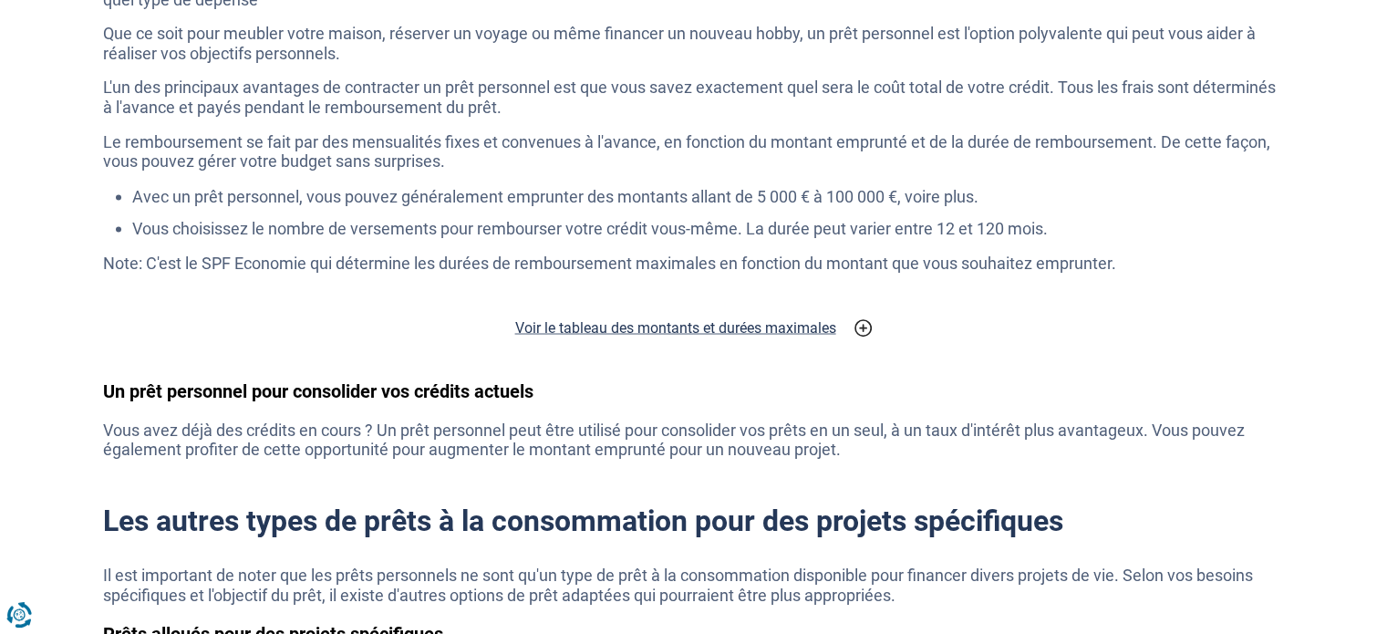
scroll to position [3354, 0]
